Goal: Contribute content

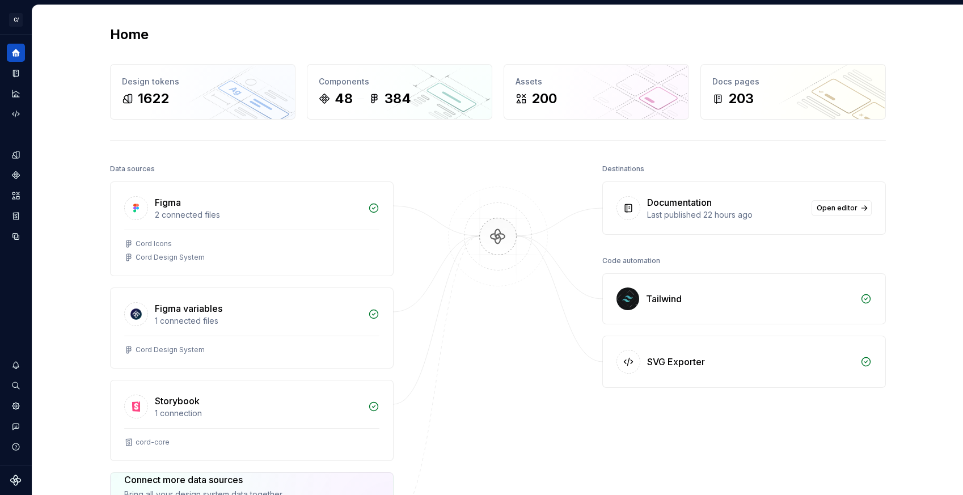
click at [90, 160] on div "Home Design tokens 1622 Components 48 384 Assets 200 Docs pages 203 Data source…" at bounding box center [498, 326] width 817 height 643
click at [13, 73] on icon "Documentation" at bounding box center [16, 73] width 6 height 7
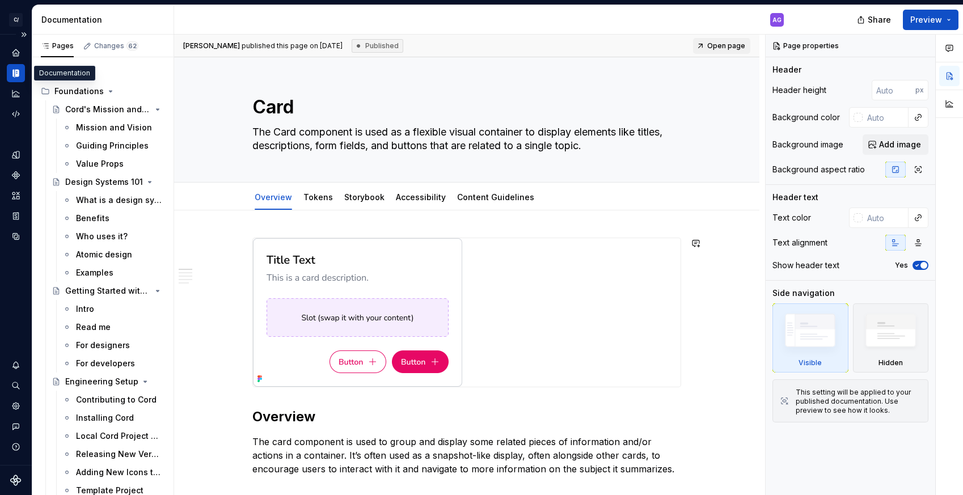
type textarea "*"
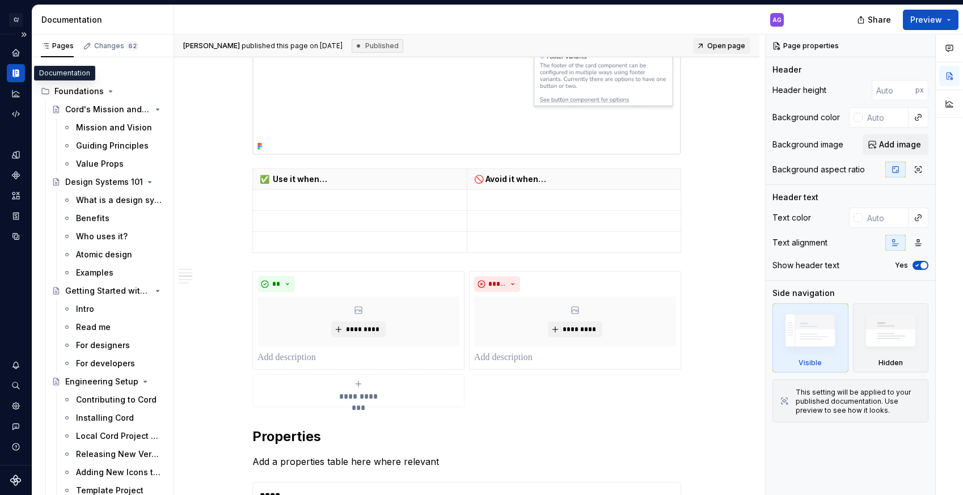
scroll to position [540, 0]
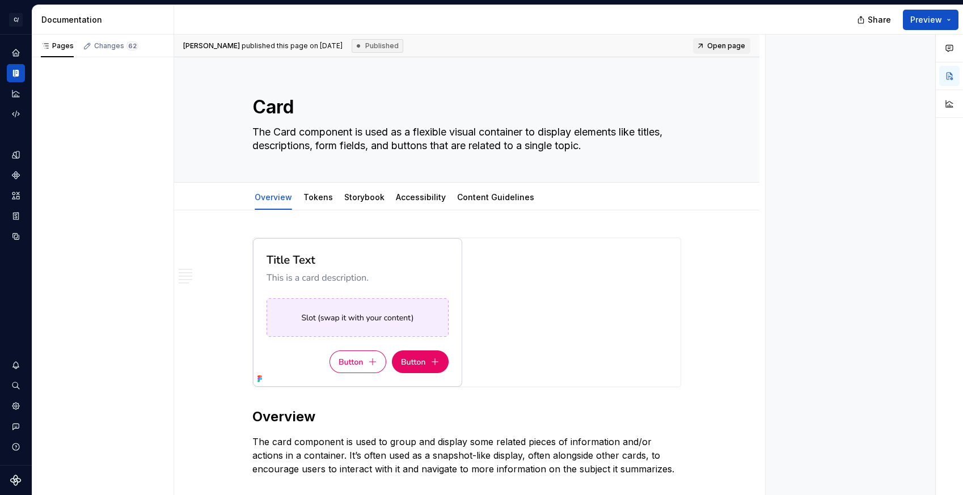
type textarea "*"
